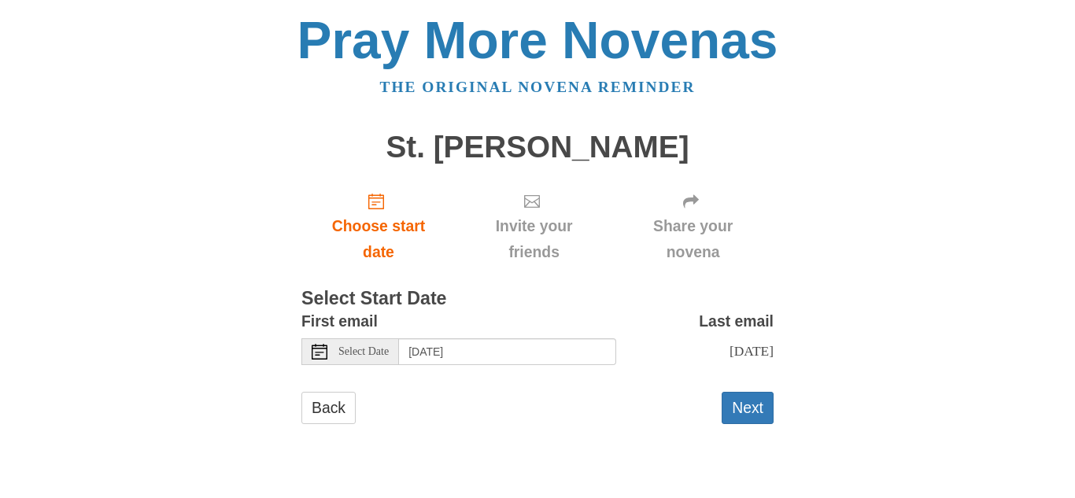
click at [341, 354] on span "Select Date" at bounding box center [363, 351] width 50 height 11
click at [249, 373] on div "Pray More Novenas The original novena reminder St. Monica Novena Choose start d…" at bounding box center [537, 235] width 920 height 470
click at [370, 347] on span "Select Date" at bounding box center [363, 351] width 50 height 11
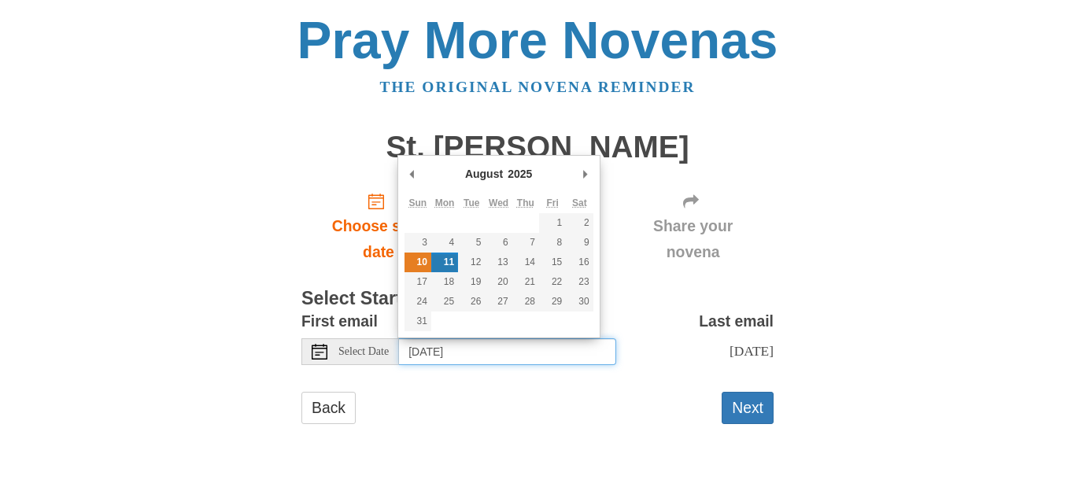
type input "Sunday, August 10th"
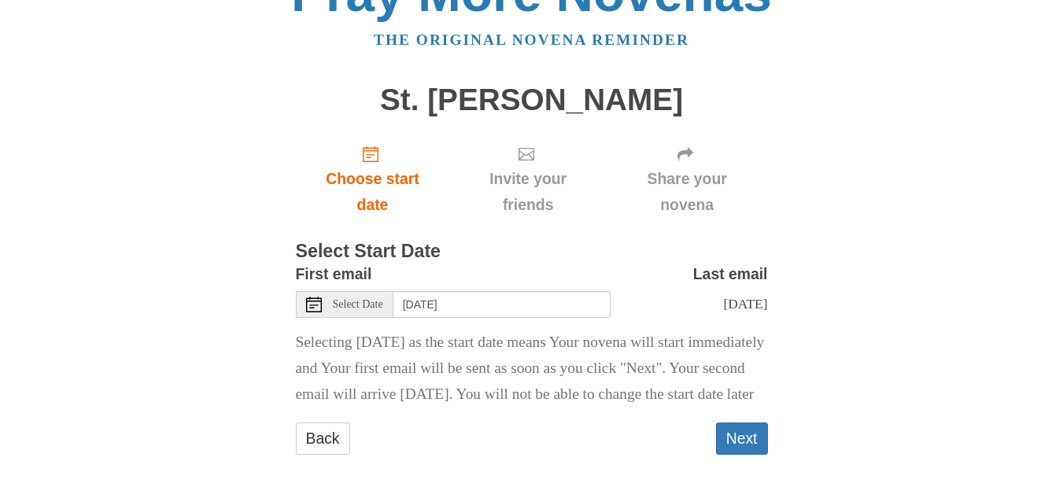
scroll to position [76, 0]
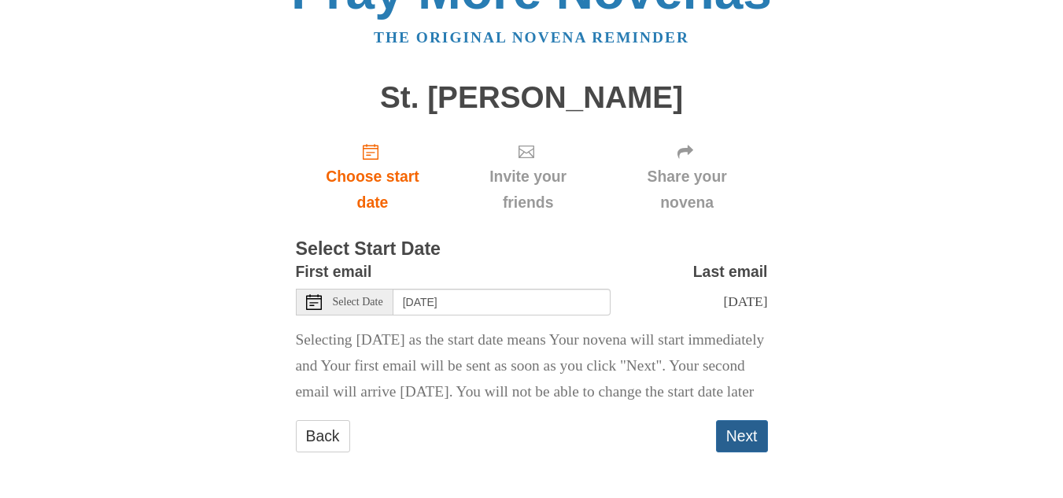
click at [751, 430] on button "Next" at bounding box center [742, 436] width 52 height 32
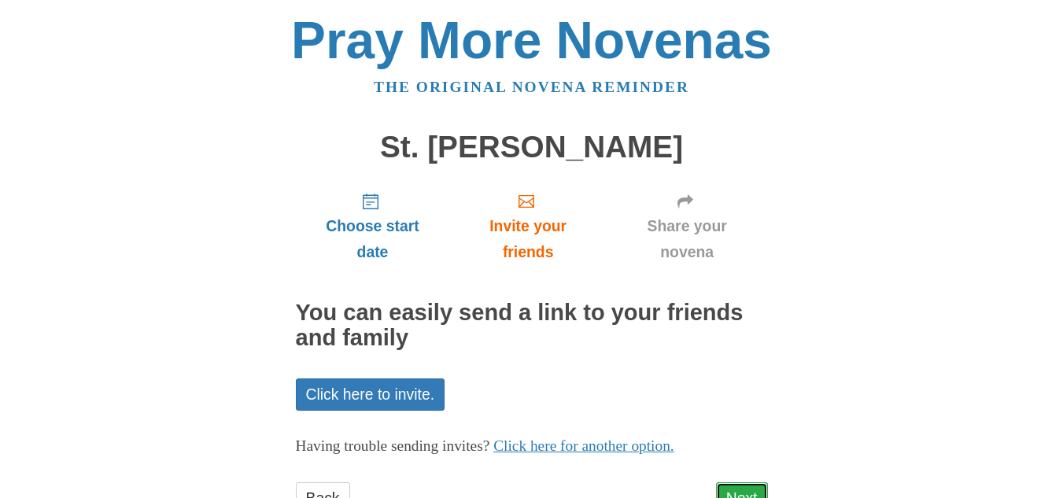
click at [743, 487] on link "Next" at bounding box center [742, 498] width 52 height 32
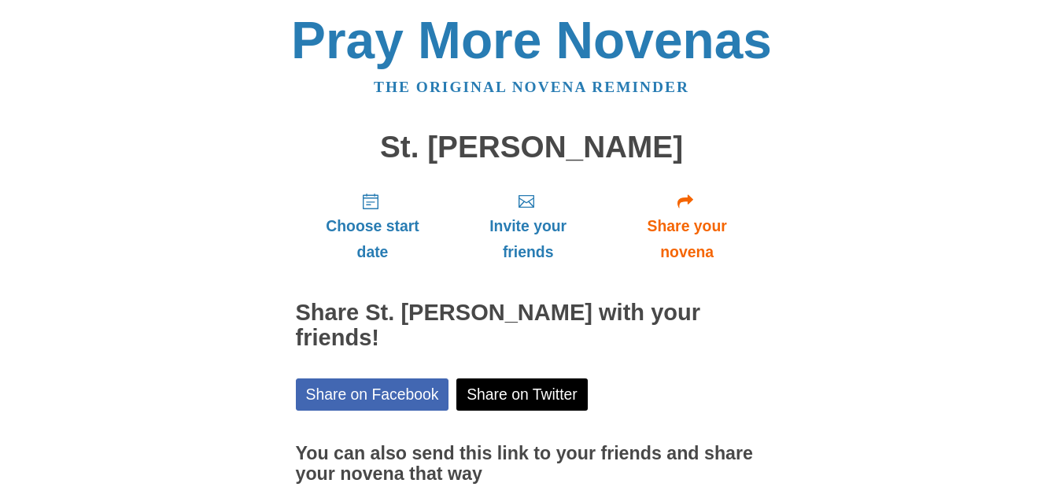
scroll to position [109, 0]
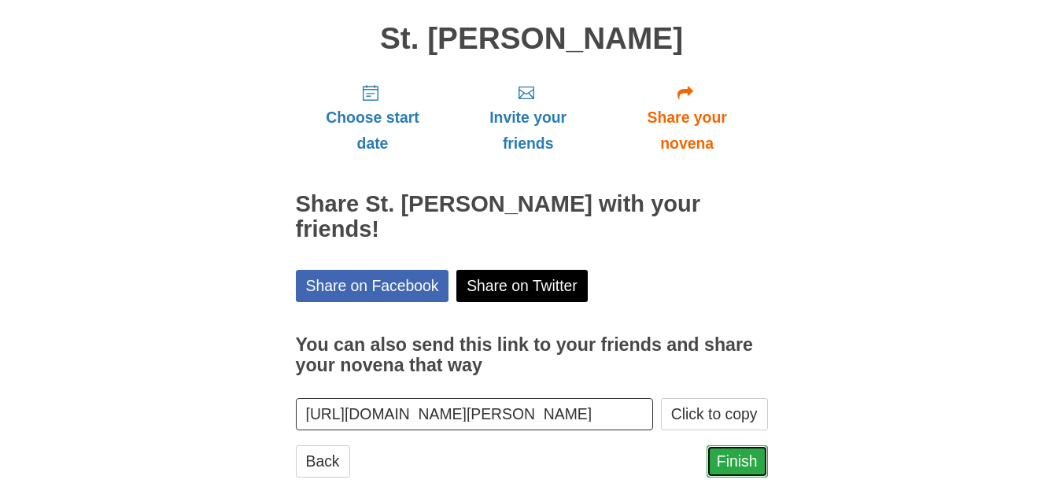
click at [748, 445] on link "Finish" at bounding box center [736, 461] width 61 height 32
